Goal: Transaction & Acquisition: Obtain resource

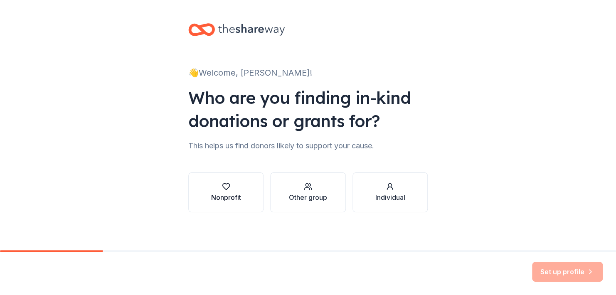
click at [222, 187] on icon "button" at bounding box center [225, 187] width 7 height 6
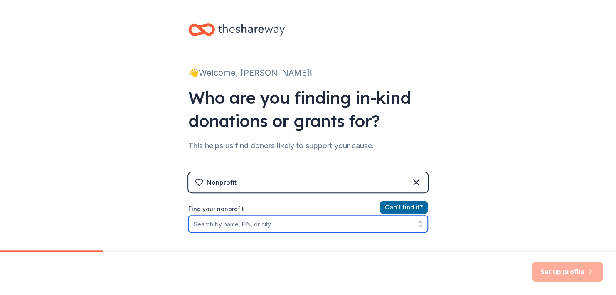
click at [275, 224] on input "Find your nonprofit" at bounding box center [307, 224] width 239 height 17
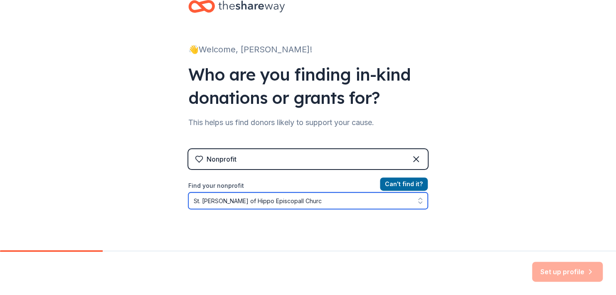
type input "[DEMOGRAPHIC_DATA]"
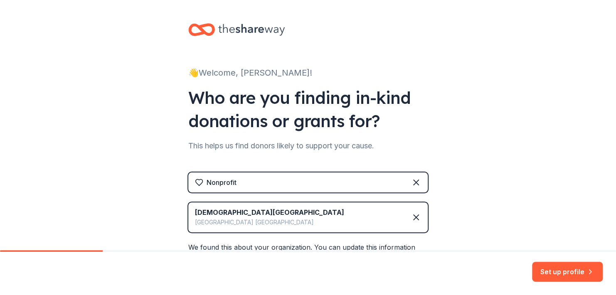
scroll to position [124, 0]
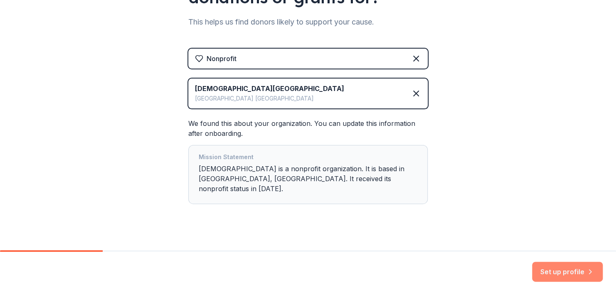
click at [557, 275] on button "Set up profile" at bounding box center [567, 272] width 71 height 20
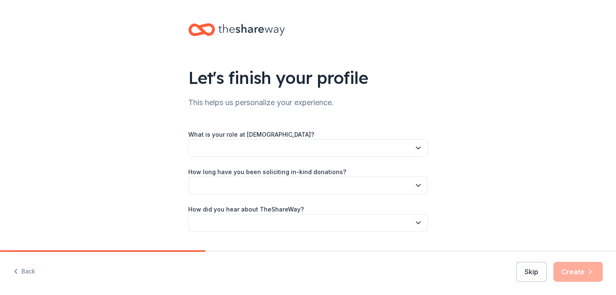
click at [226, 152] on button "button" at bounding box center [307, 147] width 239 height 17
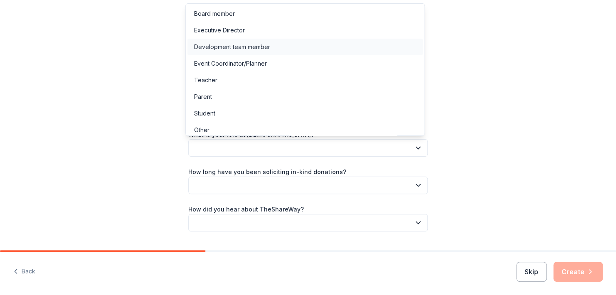
click at [216, 47] on div "Development team member" at bounding box center [232, 47] width 76 height 10
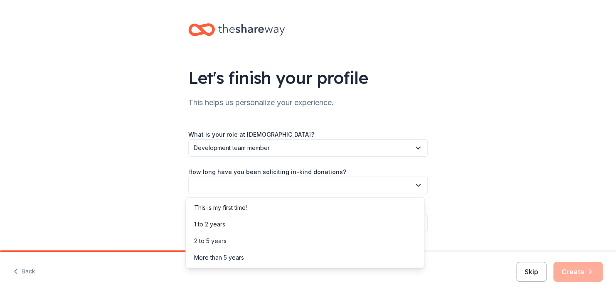
click at [414, 184] on icon "button" at bounding box center [418, 185] width 8 height 8
click at [204, 228] on div "1 to 2 years" at bounding box center [209, 224] width 31 height 10
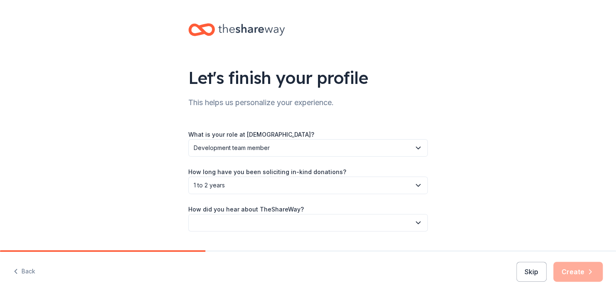
click at [416, 222] on icon "button" at bounding box center [418, 223] width 4 height 2
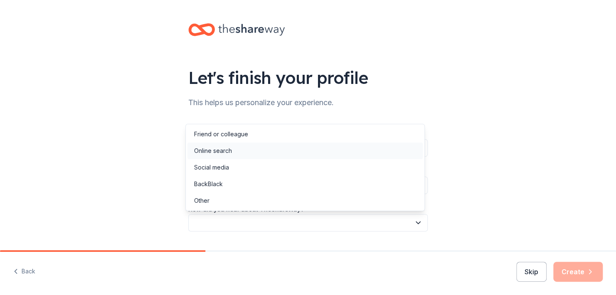
click at [203, 147] on div "Online search" at bounding box center [213, 151] width 38 height 10
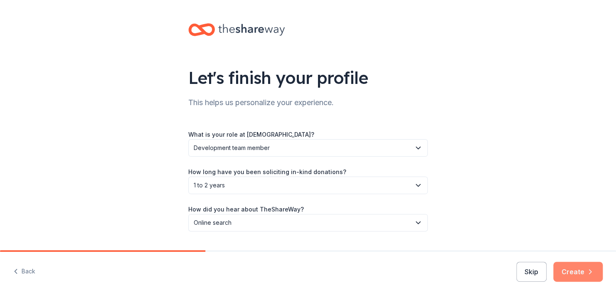
click at [570, 272] on button "Create" at bounding box center [577, 272] width 49 height 20
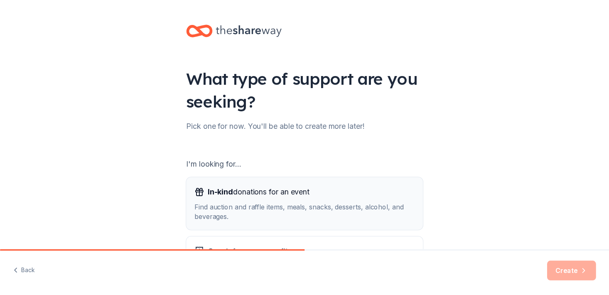
scroll to position [85, 0]
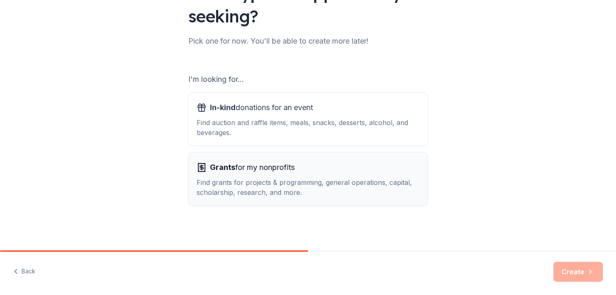
click at [243, 171] on span "Grants for my nonprofits" at bounding box center [252, 167] width 85 height 13
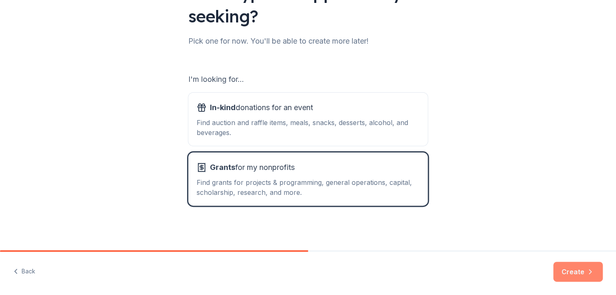
click at [569, 273] on button "Create" at bounding box center [577, 272] width 49 height 20
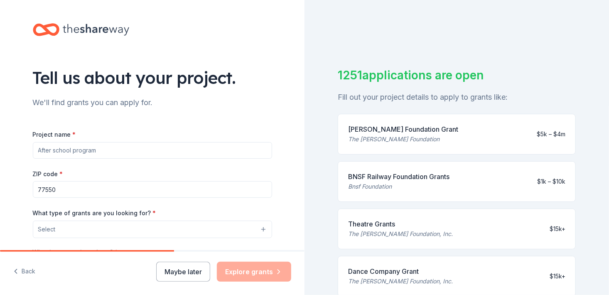
click at [139, 148] on input "Project name *" at bounding box center [152, 150] width 239 height 17
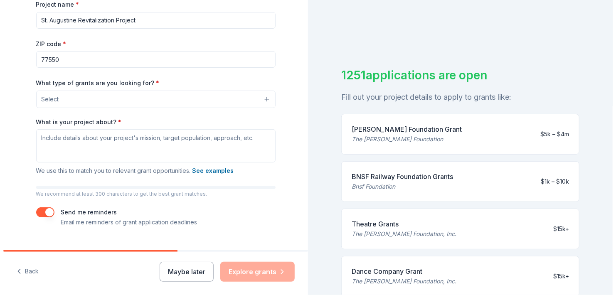
scroll to position [147, 0]
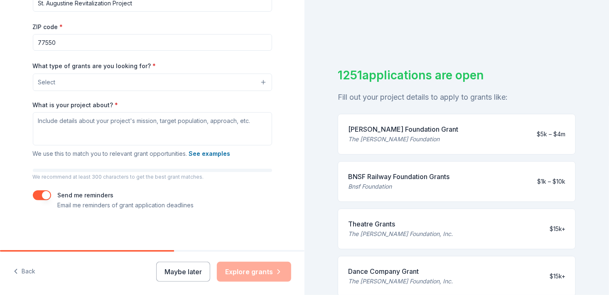
type input "St. Augustine Revitalization Project"
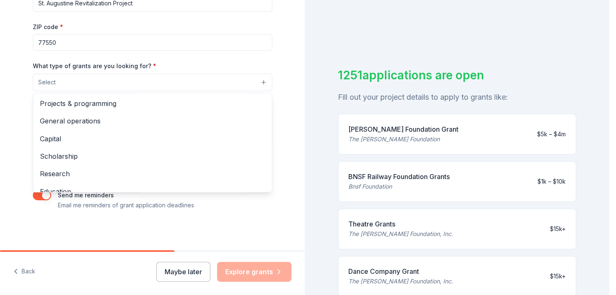
click at [165, 84] on button "Select" at bounding box center [152, 82] width 239 height 17
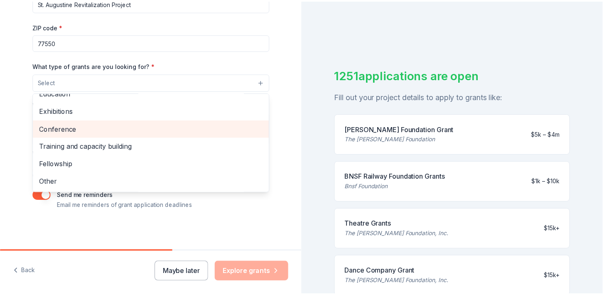
scroll to position [0, 0]
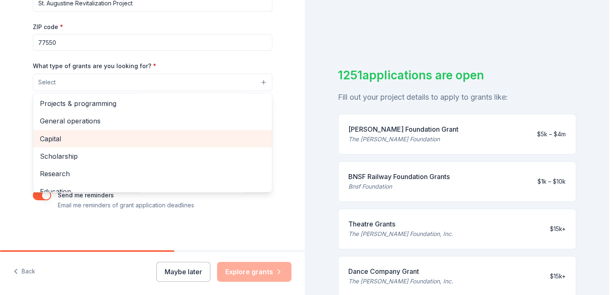
click at [60, 134] on span "Capital" at bounding box center [152, 138] width 225 height 11
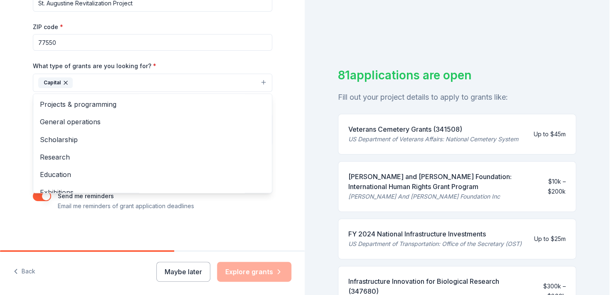
click at [287, 137] on div "Tell us about your project. We'll find grants you can apply for. Project name *…" at bounding box center [152, 52] width 305 height 398
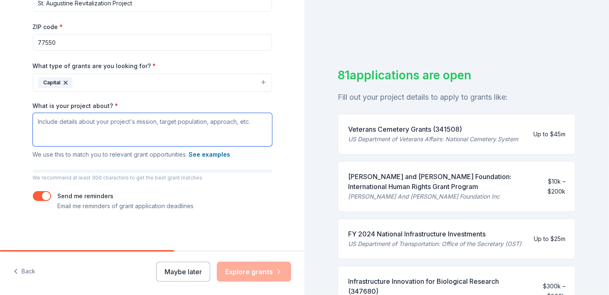
click at [221, 136] on textarea "What is your project about? *" at bounding box center [152, 129] width 239 height 33
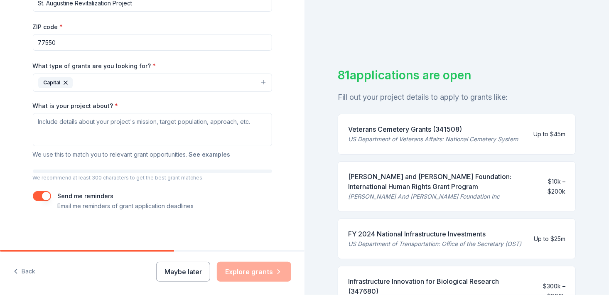
click at [203, 155] on button "See examples" at bounding box center [210, 155] width 42 height 10
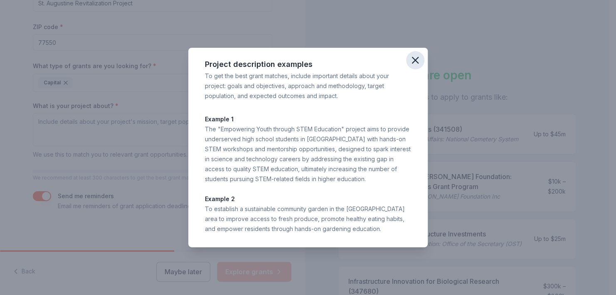
click at [415, 61] on icon "button" at bounding box center [415, 60] width 12 height 12
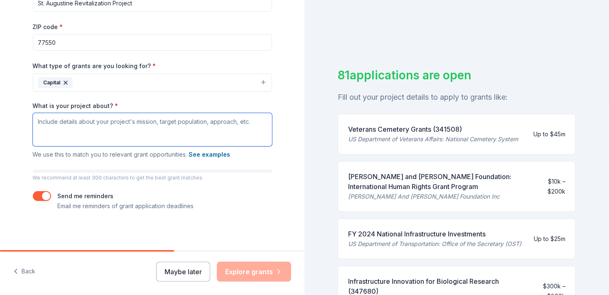
click at [34, 123] on textarea "What is your project about? *" at bounding box center [152, 129] width 239 height 33
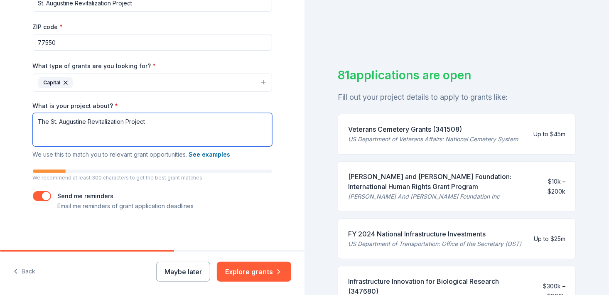
click at [162, 121] on textarea "The St. Augustine Revitalization Project" at bounding box center [152, 129] width 239 height 33
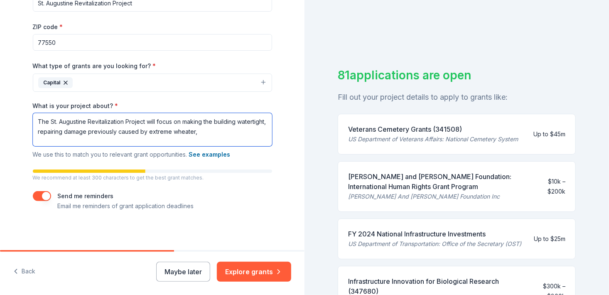
click at [238, 120] on textarea "The St. Augustine Revitalization Project will focus on making the building wate…" at bounding box center [152, 129] width 239 height 33
click at [235, 121] on textarea "The St. Augustine Revitalization Project will focus on making the building wate…" at bounding box center [152, 129] width 239 height 33
click at [233, 122] on textarea "The St. Augustine Revitalization Project will focus on making the building wate…" at bounding box center [152, 129] width 239 height 33
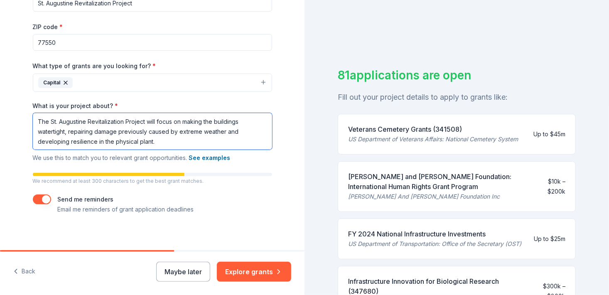
click at [235, 134] on textarea "The St. Augustine Revitalization Project will focus on making the buildings wat…" at bounding box center [152, 131] width 239 height 37
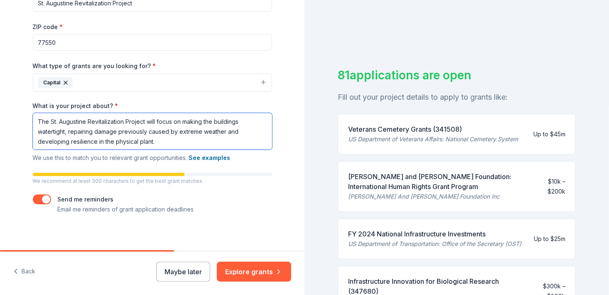
click at [170, 140] on textarea "The St. Augustine Revitalization Project will focus on making the buildings wat…" at bounding box center [152, 131] width 239 height 37
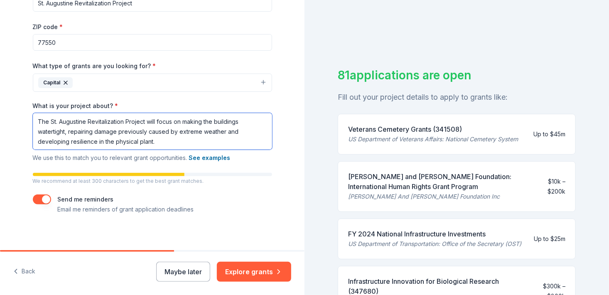
click at [170, 140] on textarea "The St. Augustine Revitalization Project will focus on making the buildings wat…" at bounding box center [152, 131] width 239 height 37
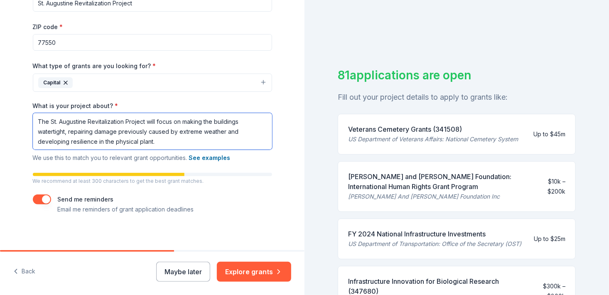
click at [170, 140] on textarea "The St. Augustine Revitalization Project will focus on making the buildings wat…" at bounding box center [152, 131] width 239 height 37
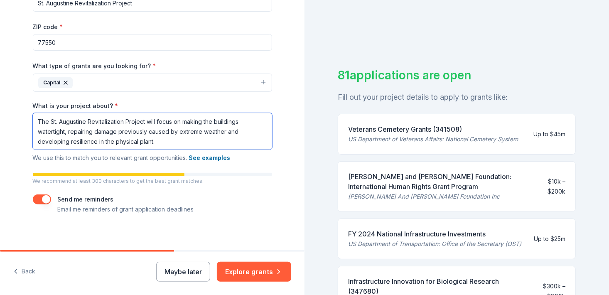
click at [170, 140] on textarea "The St. Augustine Revitalization Project will focus on making the buildings wat…" at bounding box center [152, 131] width 239 height 37
click at [168, 143] on textarea "The St. Augustine Revitalization Project will focus on making the buildings wat…" at bounding box center [152, 131] width 239 height 37
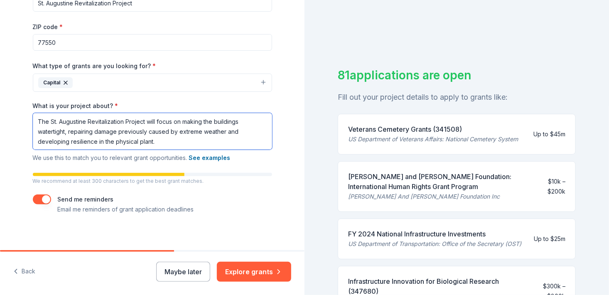
click at [168, 143] on textarea "The St. Augustine Revitalization Project will focus on making the buildings wat…" at bounding box center [152, 131] width 239 height 37
click at [164, 143] on textarea "The St. Augustine Revitalization Project will focus on making the buildings wat…" at bounding box center [152, 131] width 239 height 37
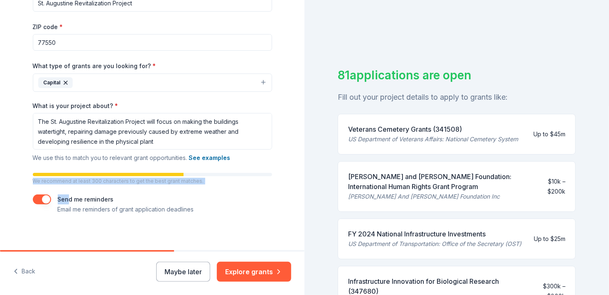
drag, startPoint x: 115, startPoint y: 173, endPoint x: 53, endPoint y: 197, distance: 67.0
click at [53, 197] on div "Project name * St. Augustine Revitalization Project ZIP code * 77550 What type …" at bounding box center [152, 98] width 239 height 232
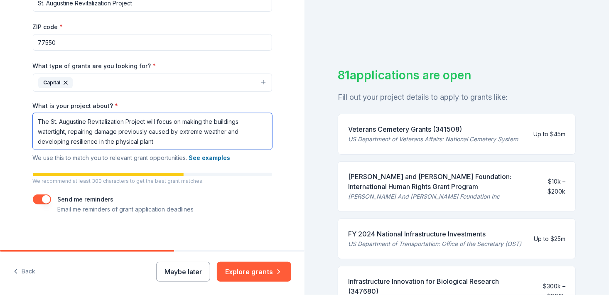
click at [157, 144] on textarea "The St. Augustine Revitalization Project will focus on making the buildings wat…" at bounding box center [152, 131] width 239 height 37
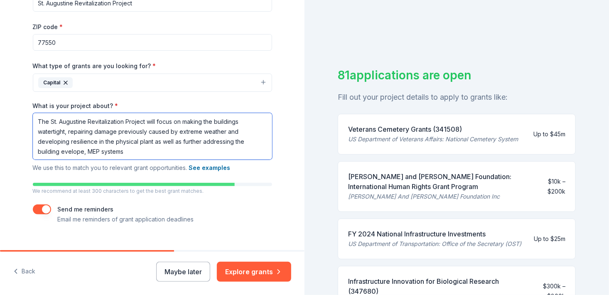
click at [66, 154] on textarea "The St. Augustine Revitalization Project will focus on making the buildings wat…" at bounding box center [152, 136] width 239 height 47
drag, startPoint x: 66, startPoint y: 154, endPoint x: 72, endPoint y: 175, distance: 22.3
click at [69, 166] on div "What is your project about? * The St. Augustine Revitalization Project will foc…" at bounding box center [152, 137] width 239 height 71
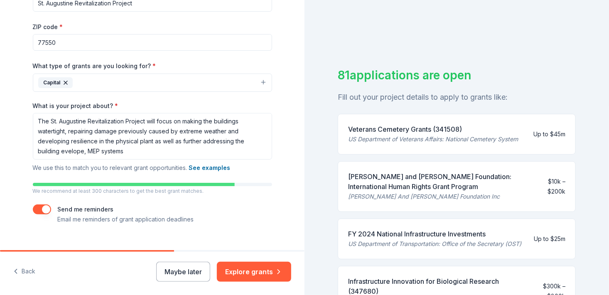
click at [73, 181] on div "Project name * St. Augustine Revitalization Project ZIP code * 77550 What type …" at bounding box center [152, 103] width 239 height 242
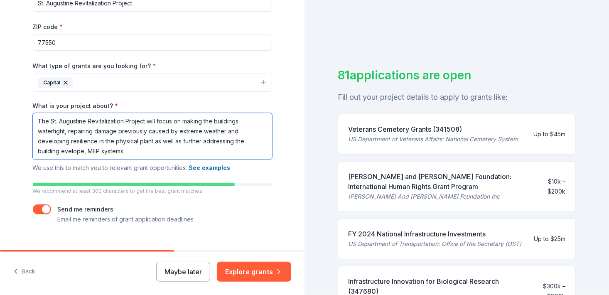
click at [67, 152] on textarea "The St. Augustine Revitalization Project will focus on making the buildings wat…" at bounding box center [152, 136] width 239 height 47
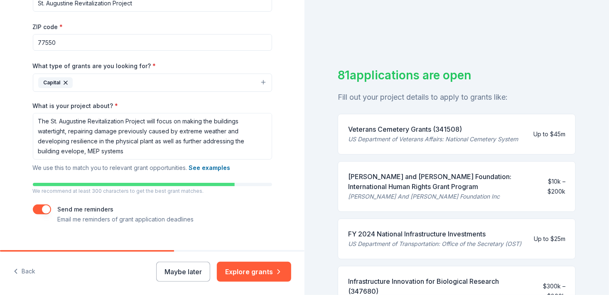
drag, startPoint x: 69, startPoint y: 152, endPoint x: 225, endPoint y: 184, distance: 159.5
click at [225, 184] on div at bounding box center [114, 184] width 239 height 3
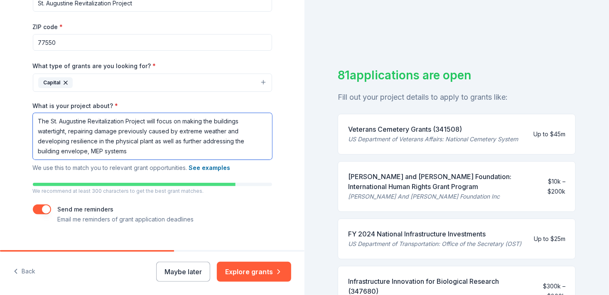
click at [125, 150] on textarea "The St. Augustine Revitalization Project will focus on making the buildings wat…" at bounding box center [152, 136] width 239 height 47
type textarea "The St. Augustine Revitalization Project will focus on making the buildings wat…"
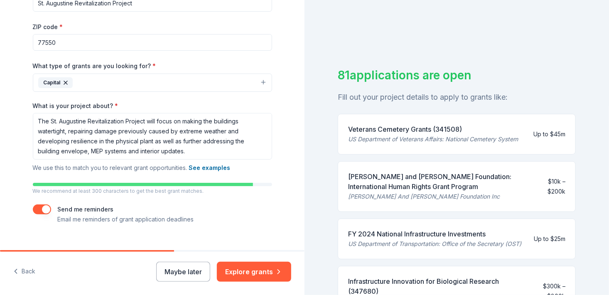
click at [245, 203] on div "Project name * St. Augustine Revitalization Project ZIP code * 77550 What type …" at bounding box center [152, 103] width 239 height 242
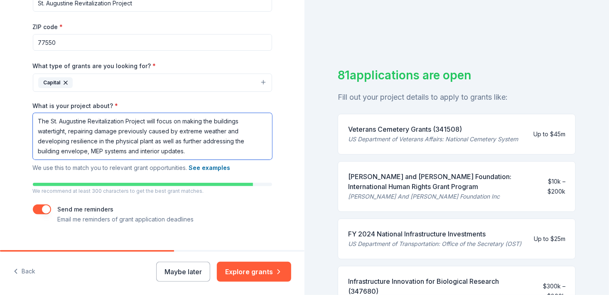
drag, startPoint x: 34, startPoint y: 119, endPoint x: 233, endPoint y: 154, distance: 202.5
click at [233, 154] on textarea "The St. Augustine Revitalization Project will focus on making the buildings wat…" at bounding box center [152, 136] width 239 height 47
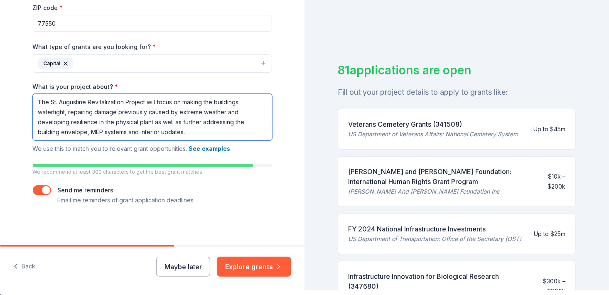
scroll to position [10, 0]
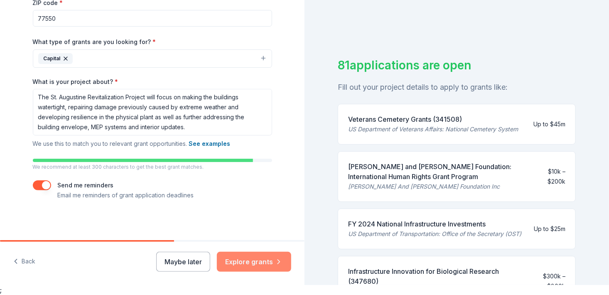
click at [245, 259] on button "Explore grants" at bounding box center [254, 262] width 74 height 20
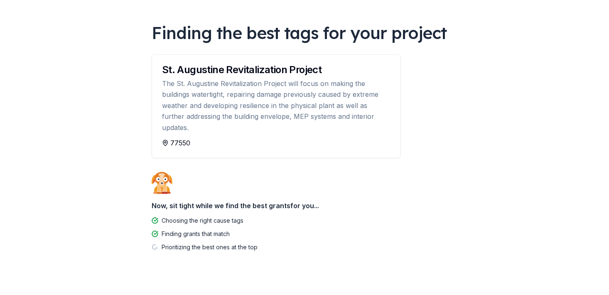
scroll to position [49, 0]
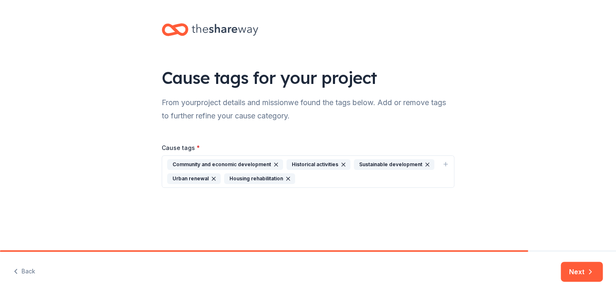
click at [309, 165] on div "Historical activities" at bounding box center [318, 164] width 64 height 11
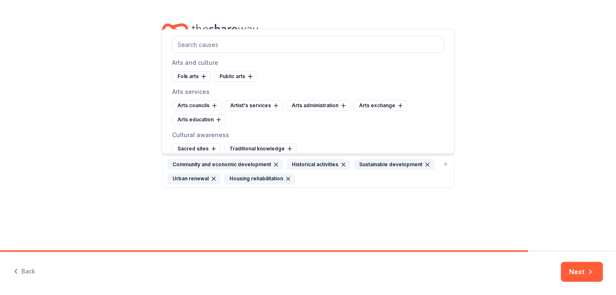
click at [328, 214] on div "Cause tags for your project From your project details and mission we found the …" at bounding box center [307, 114] width 319 height 228
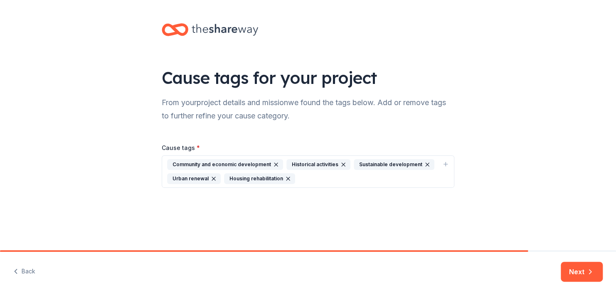
click at [273, 163] on icon "button" at bounding box center [276, 164] width 7 height 7
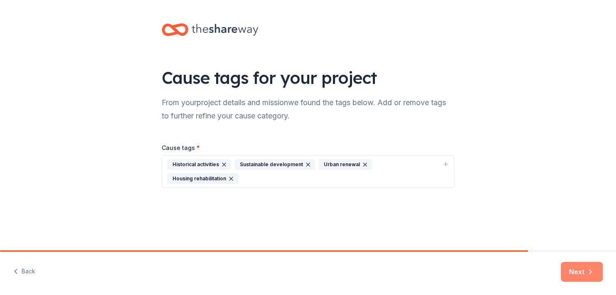
click at [577, 275] on button "Next" at bounding box center [582, 272] width 42 height 20
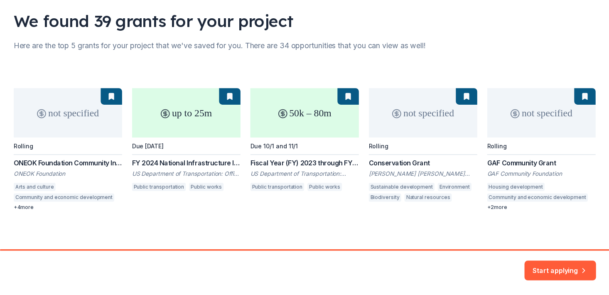
scroll to position [59, 0]
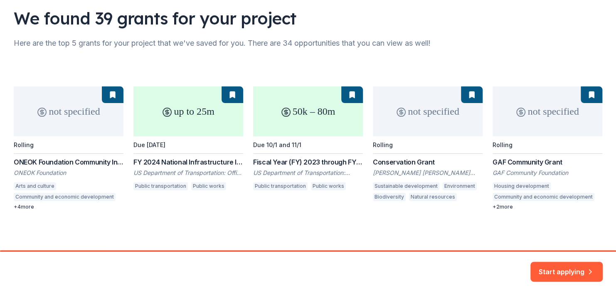
click at [504, 208] on div "not specified Rolling ONEOK Foundation Community Investments Grants ONEOK Found…" at bounding box center [308, 148] width 588 height 124
click at [499, 207] on div "not specified Rolling ONEOK Foundation Community Investments Grants ONEOK Found…" at bounding box center [308, 148] width 588 height 124
click at [542, 268] on button "Start applying" at bounding box center [566, 267] width 72 height 20
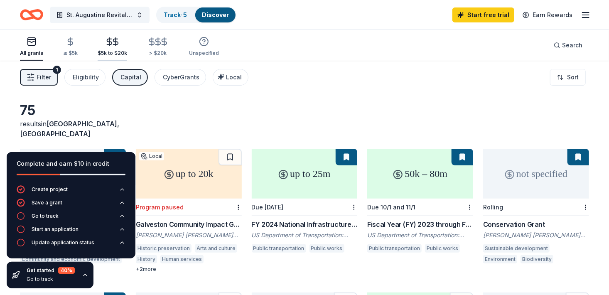
click at [113, 43] on icon "button" at bounding box center [116, 42] width 10 height 10
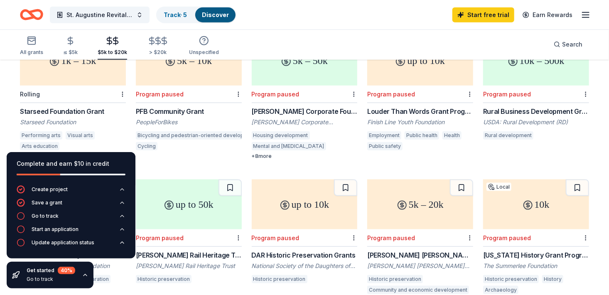
scroll to position [392, 0]
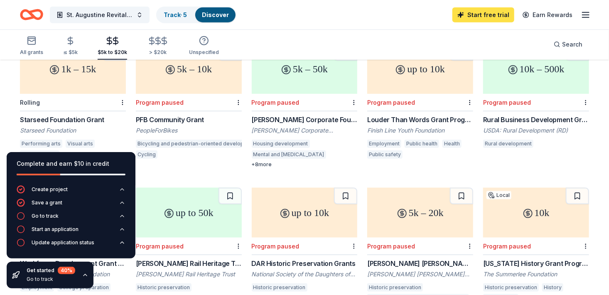
click at [482, 18] on link "Start free trial" at bounding box center [483, 14] width 62 height 15
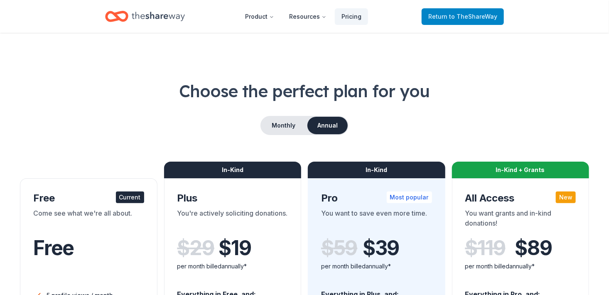
click at [456, 19] on span "to TheShareWay" at bounding box center [473, 16] width 48 height 7
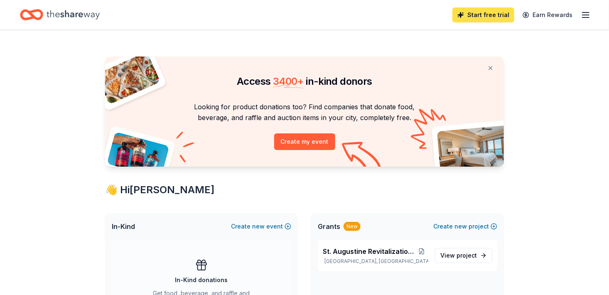
click at [481, 12] on link "Start free trial" at bounding box center [483, 14] width 62 height 15
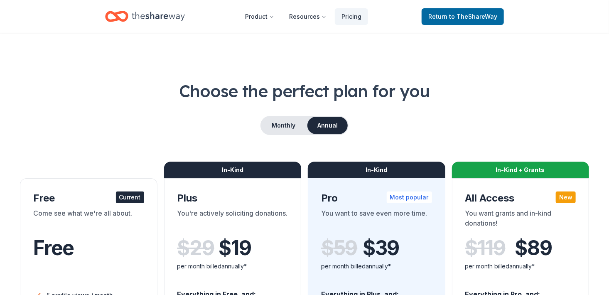
click at [123, 199] on div "Current" at bounding box center [130, 198] width 28 height 12
click at [35, 200] on div "Free Current" at bounding box center [88, 198] width 111 height 13
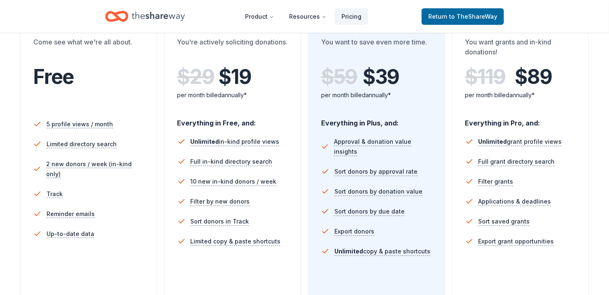
scroll to position [180, 0]
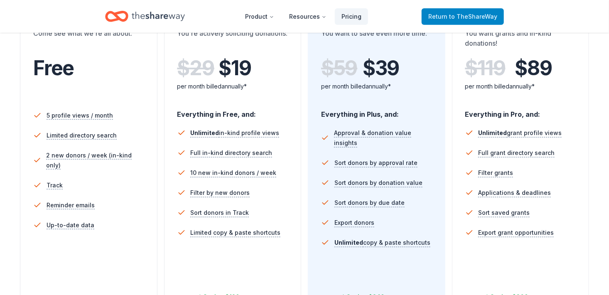
click at [447, 19] on span "Return to TheShareWay" at bounding box center [462, 17] width 69 height 10
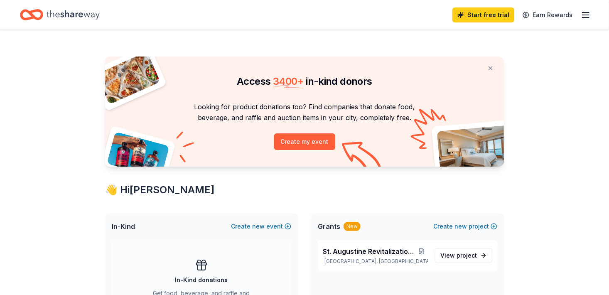
click at [583, 11] on icon "button" at bounding box center [586, 15] width 10 height 10
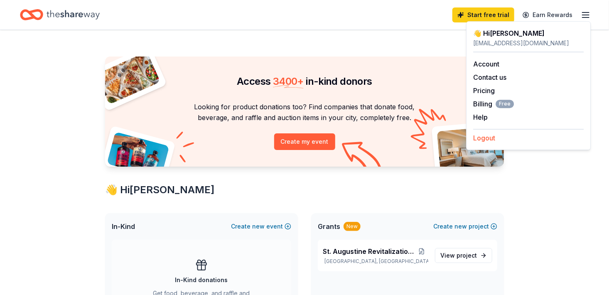
click at [475, 139] on button "Logout" at bounding box center [484, 138] width 22 height 10
